Goal: Transaction & Acquisition: Purchase product/service

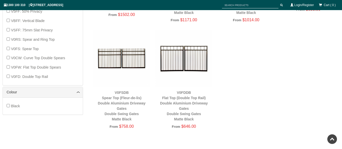
scroll to position [291, 0]
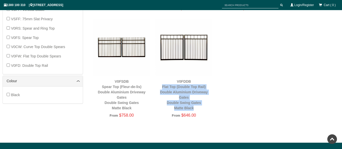
drag, startPoint x: 213, startPoint y: 107, endPoint x: 160, endPoint y: 89, distance: 55.9
click at [160, 89] on div "V0FDDB Flat Top (Double Top Rail) Double Aluminium Driveway Gates Double Swing …" at bounding box center [184, 72] width 62 height 106
copy link "Flat Top (Double Top Rail) Double Aluminium Driveway Gates Double Swing Gates M…"
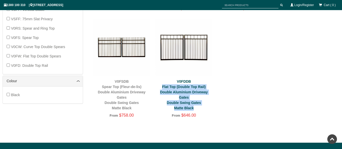
click at [173, 93] on link "V0FDDB Flat Top (Double Top Rail) Double Aluminium Driveway Gates Double Swing …" at bounding box center [184, 95] width 48 height 31
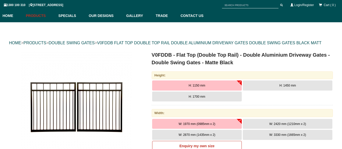
scroll to position [38, 0]
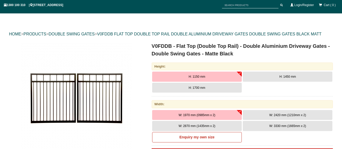
click at [288, 77] on span "H: 1450 mm" at bounding box center [288, 77] width 16 height 4
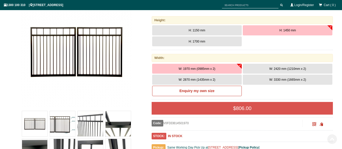
scroll to position [89, 0]
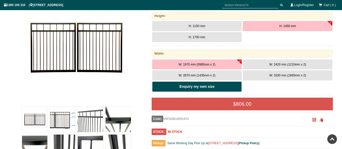
click at [208, 89] on link "Enquiry my own size" at bounding box center [197, 87] width 90 height 11
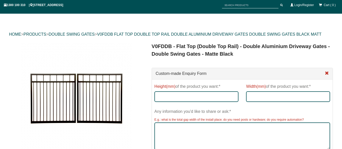
scroll to position [51, 0]
